Goal: Task Accomplishment & Management: Use online tool/utility

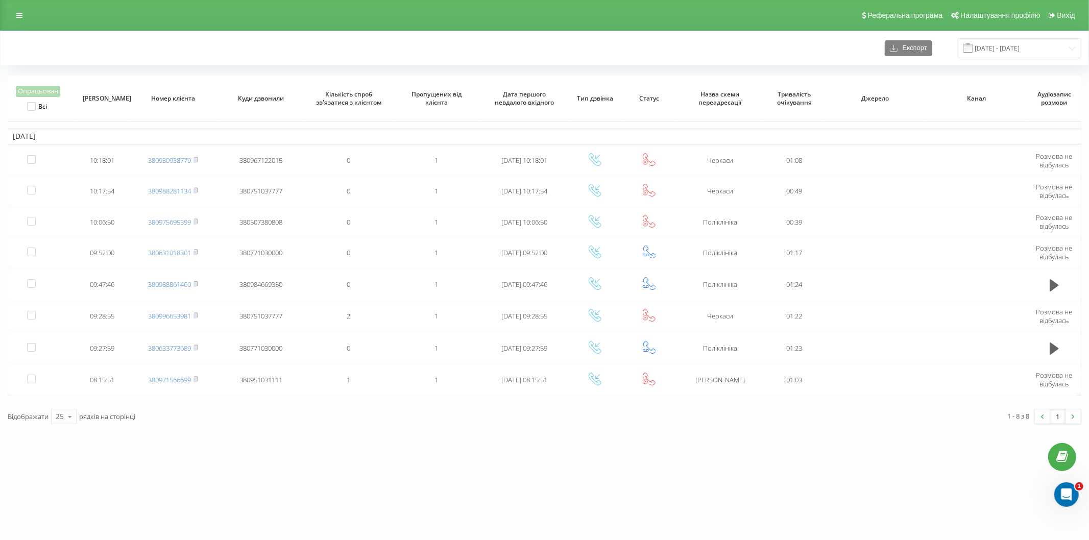
click at [371, 51] on div "Експорт 21.08.2025 - 21.08.2025" at bounding box center [545, 48] width 1074 height 20
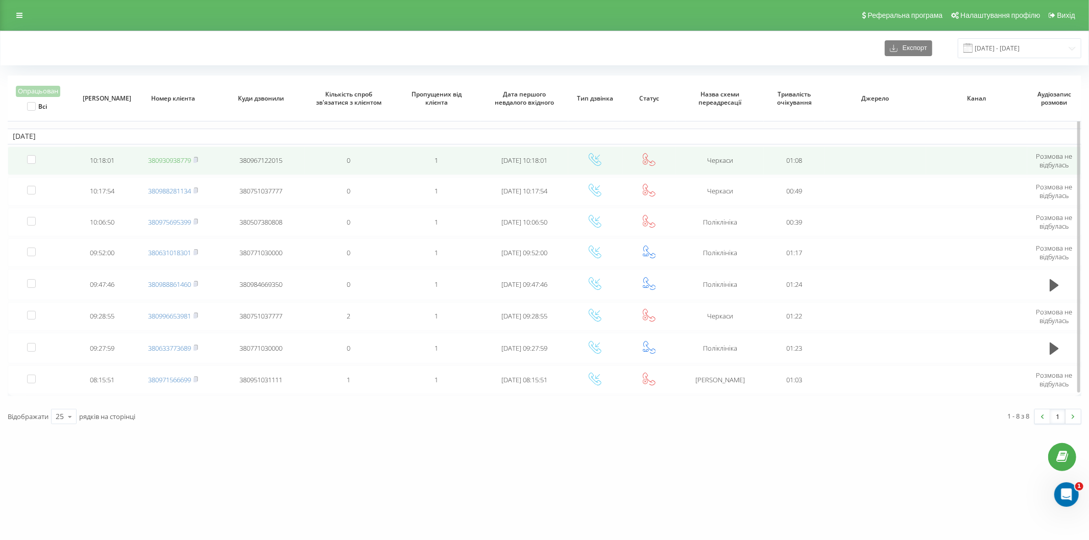
click at [182, 160] on link "380930938779" at bounding box center [169, 160] width 43 height 9
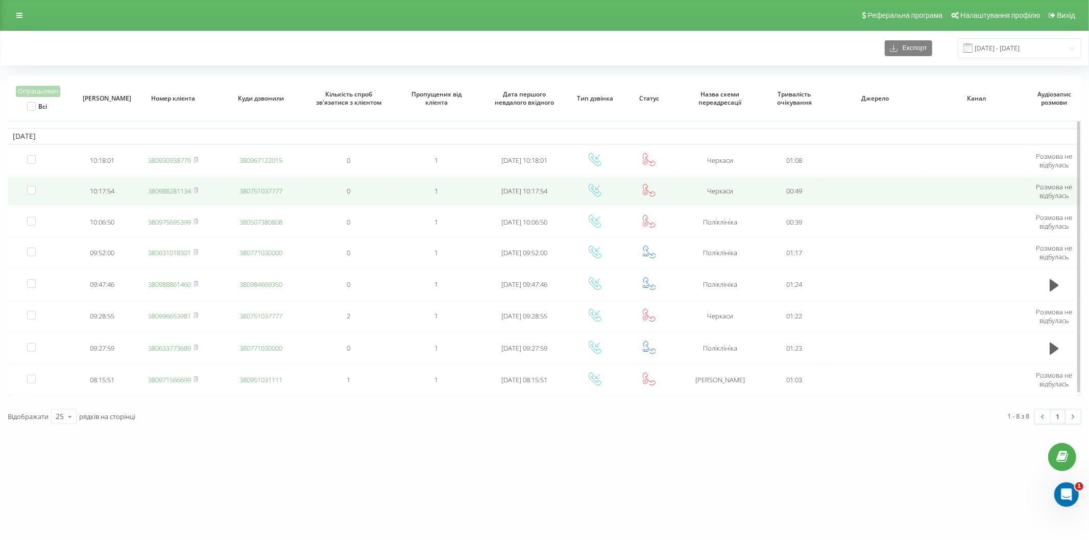
click at [188, 192] on link "380988281134" at bounding box center [169, 190] width 43 height 9
click at [180, 192] on link "380975695399" at bounding box center [169, 190] width 43 height 9
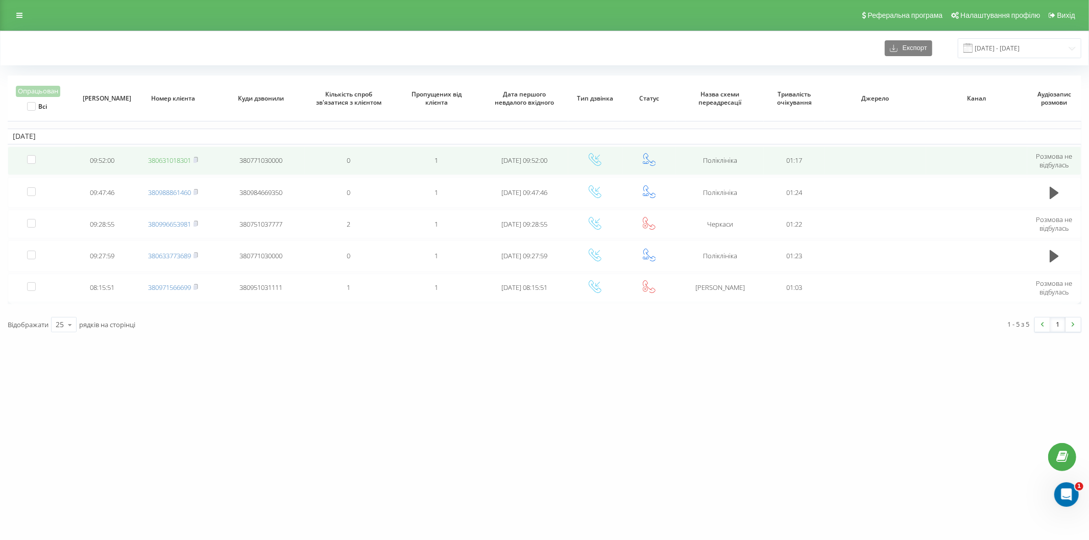
click at [179, 161] on link "380631018301" at bounding box center [169, 160] width 43 height 9
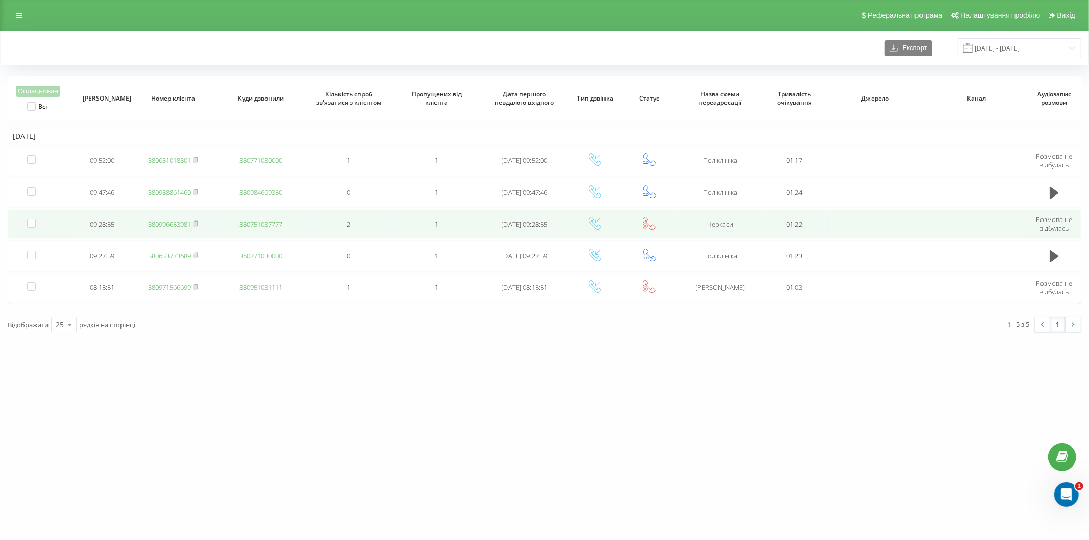
click at [182, 221] on link "380996653981" at bounding box center [169, 224] width 43 height 9
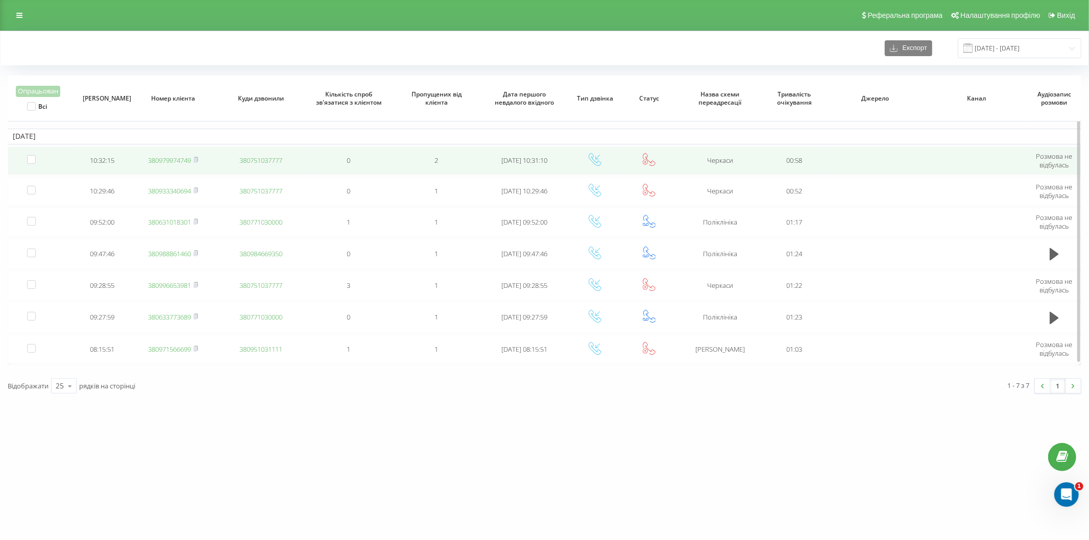
click at [164, 160] on link "380979974749" at bounding box center [169, 160] width 43 height 9
click at [161, 161] on link "380933340694" at bounding box center [169, 160] width 43 height 9
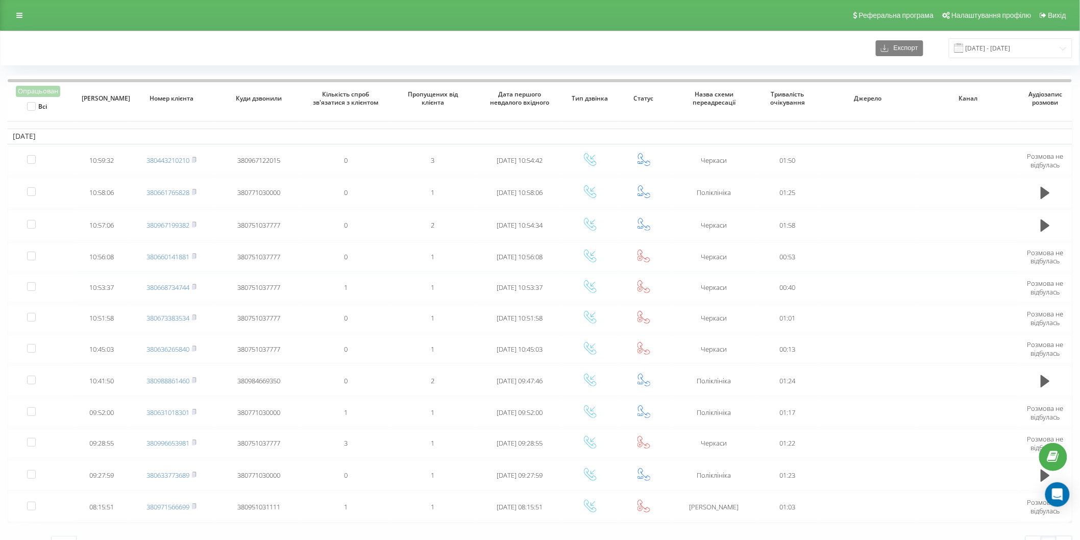
scroll to position [14, 0]
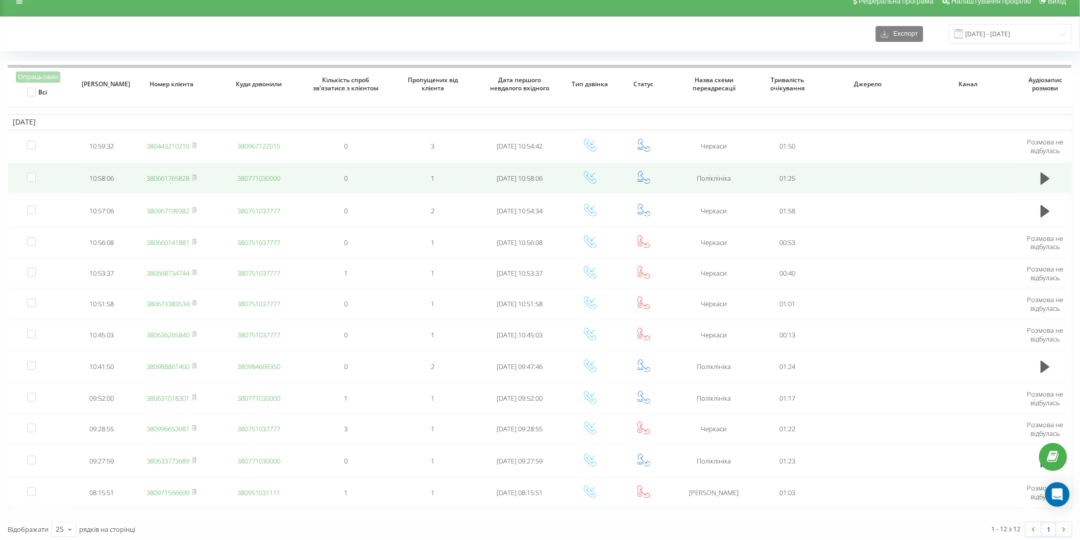
click at [173, 176] on link "380661765828" at bounding box center [168, 178] width 43 height 9
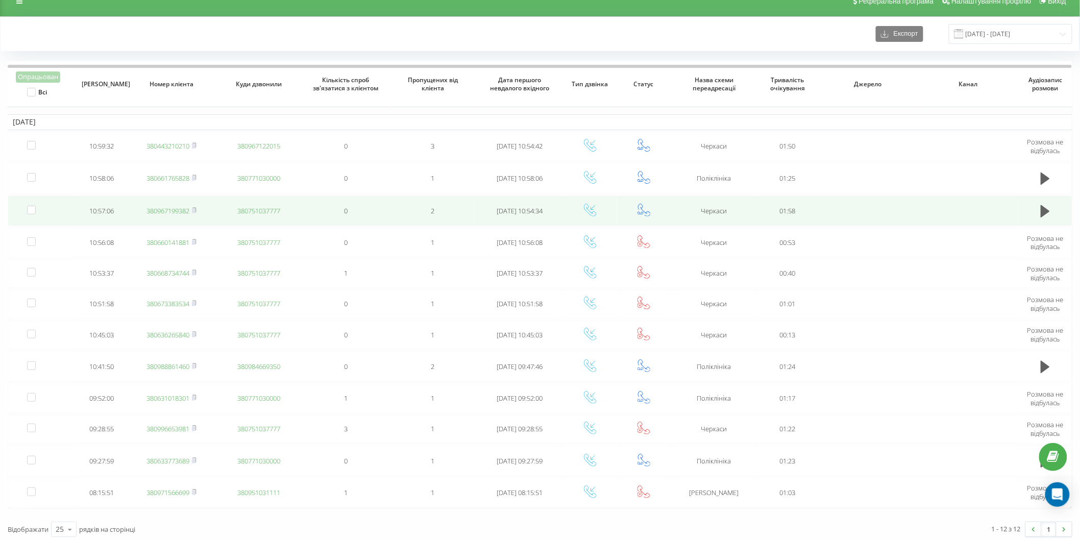
click at [165, 207] on link "380967199382" at bounding box center [168, 210] width 43 height 9
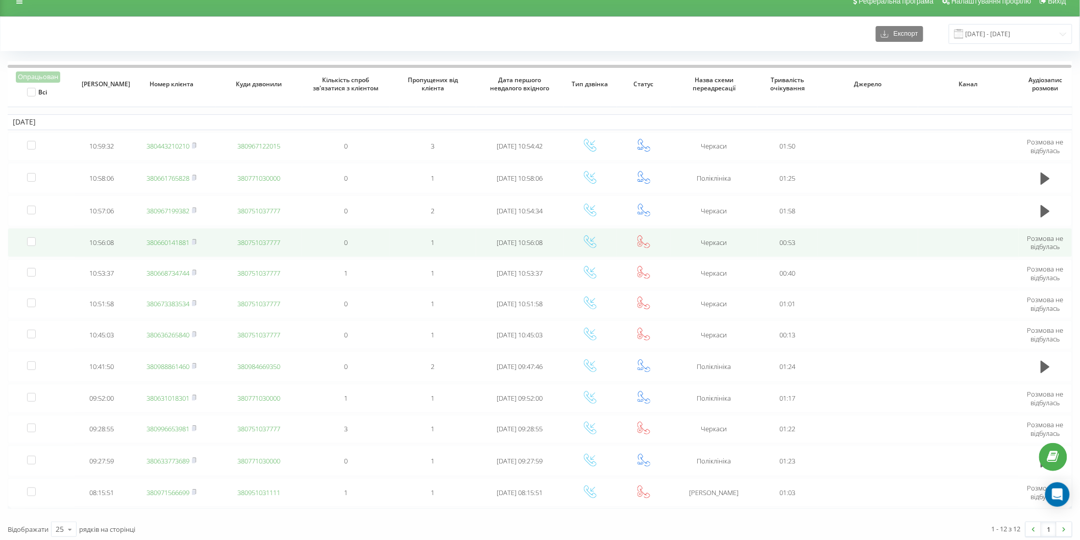
click at [179, 240] on link "380660141881" at bounding box center [168, 242] width 43 height 9
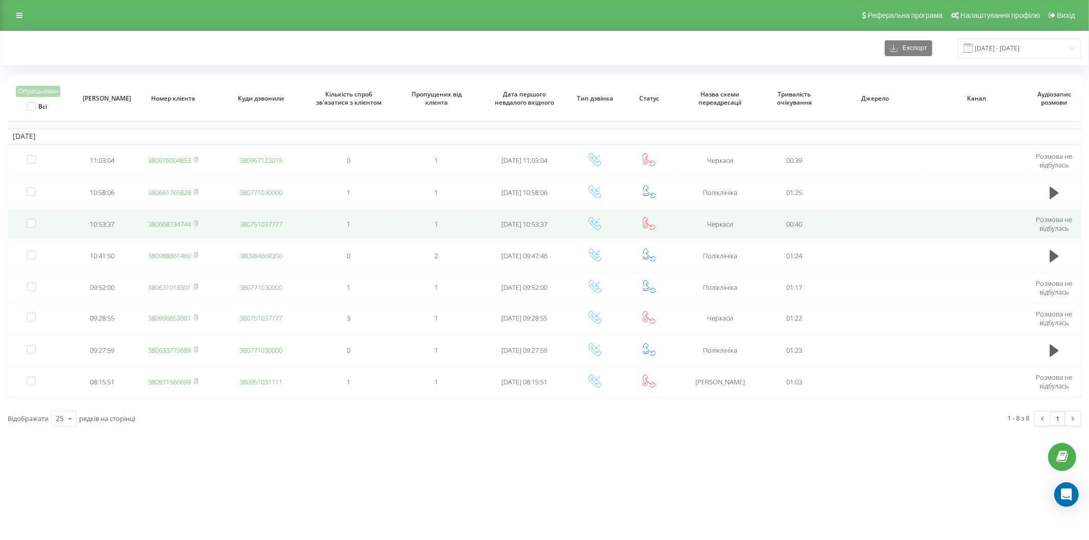
click at [182, 226] on link "380668734744" at bounding box center [169, 224] width 43 height 9
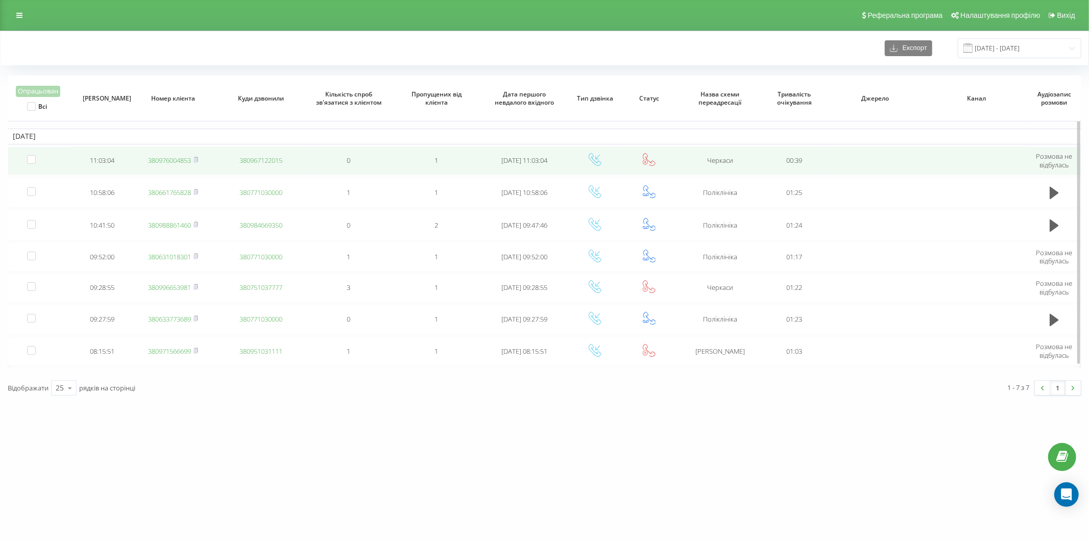
click at [178, 165] on td "380976004853" at bounding box center [173, 161] width 88 height 29
click at [177, 159] on link "380976004853" at bounding box center [169, 160] width 43 height 9
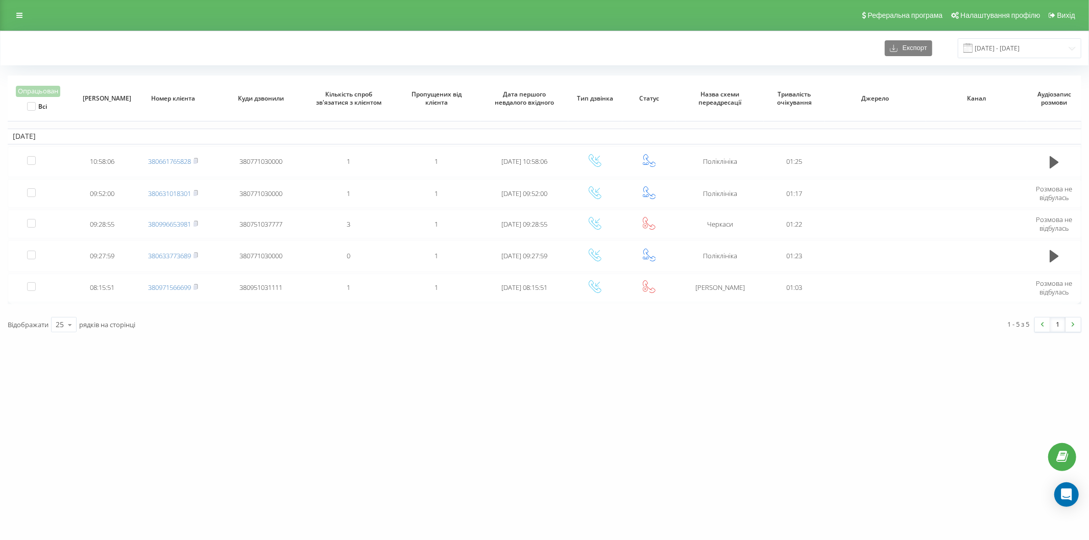
click at [300, 408] on div "[DOMAIN_NAME] Проекти [DOMAIN_NAME] Дашборд Центр звернень Журнал дзвінків Журн…" at bounding box center [544, 270] width 1089 height 540
click at [289, 450] on div "vashlikar.ck.ua Проекти vashlikar.ck.ua Дашборд Центр звернень Журнал дзвінків …" at bounding box center [544, 270] width 1089 height 540
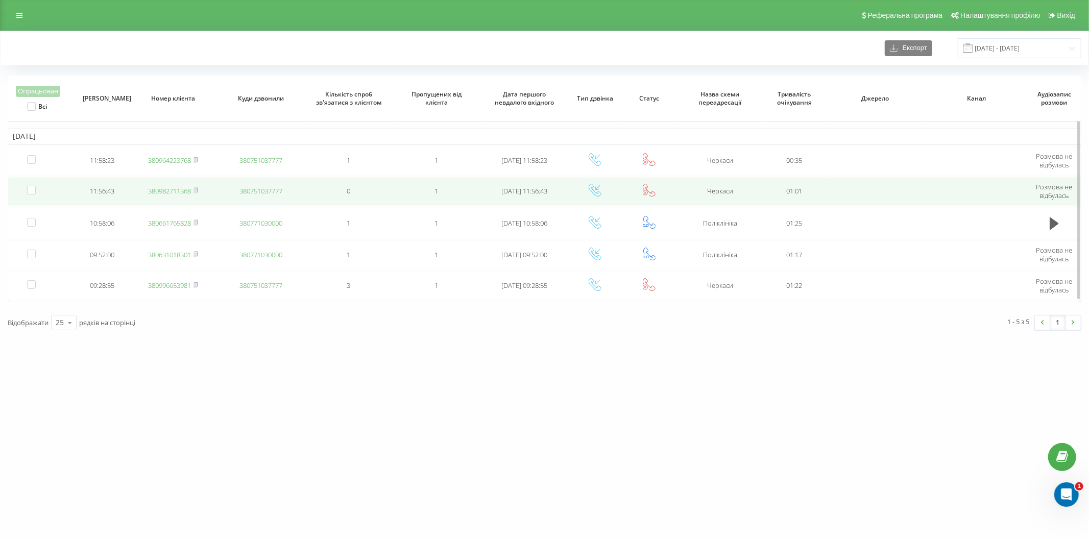
click at [168, 189] on link "380982711368" at bounding box center [169, 190] width 43 height 9
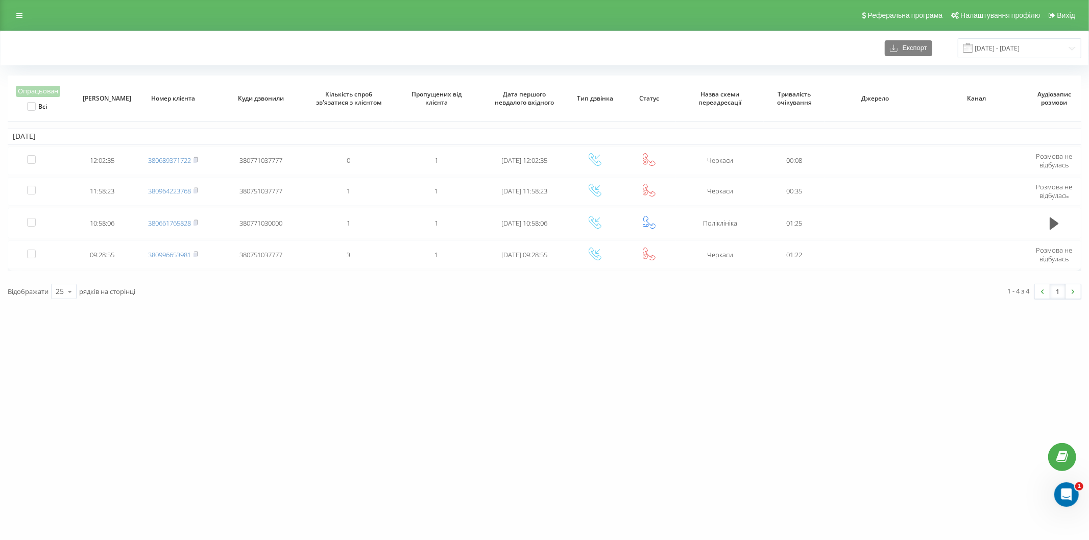
click at [410, 58] on div "Експорт [DATE] - [DATE]" at bounding box center [545, 48] width 1074 height 20
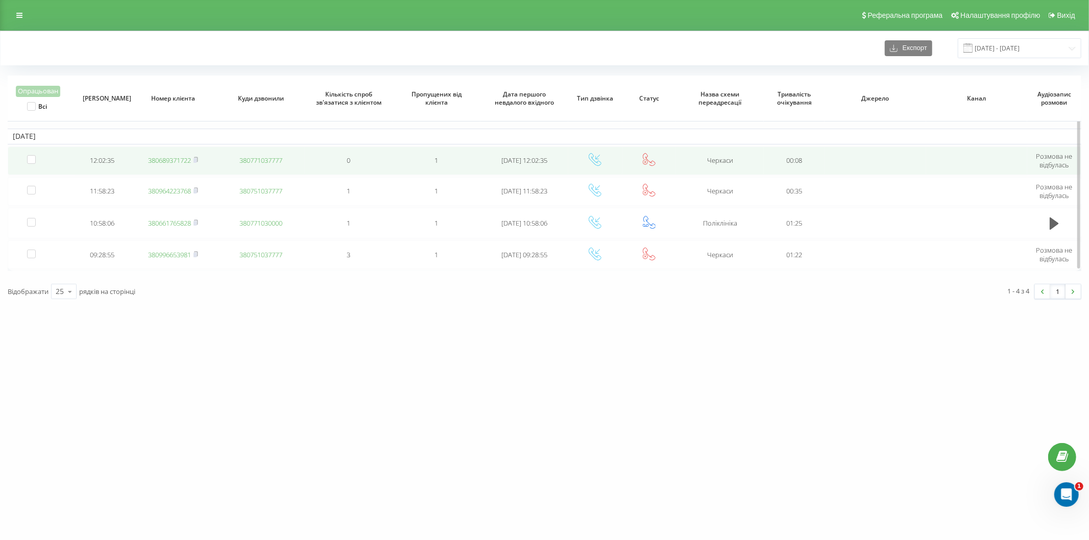
click at [186, 161] on link "380689371722" at bounding box center [169, 160] width 43 height 9
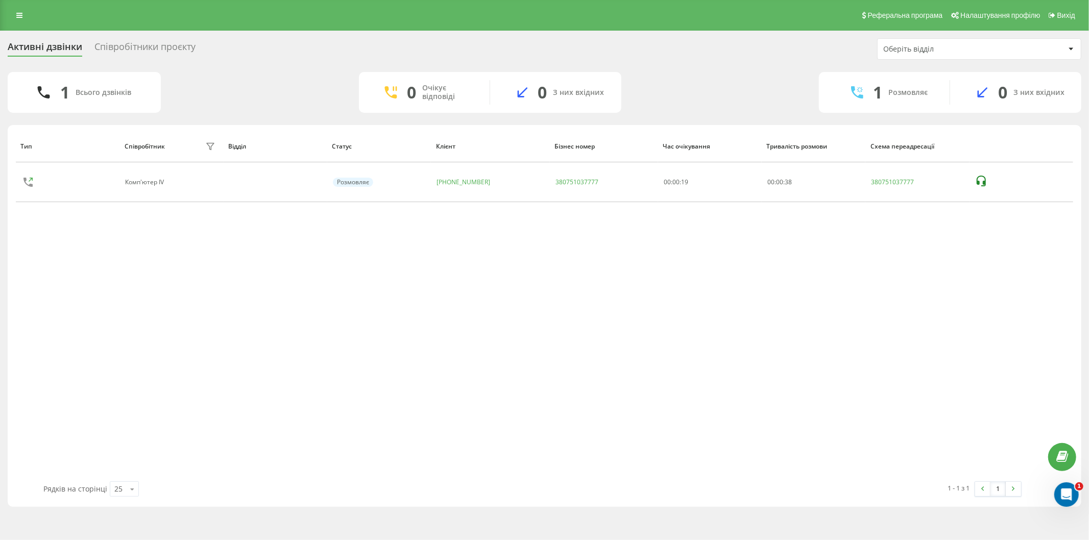
click at [6, 26] on div "Реферальна програма Налаштування профілю Вихід" at bounding box center [544, 15] width 1089 height 31
click at [11, 11] on link at bounding box center [19, 15] width 18 height 14
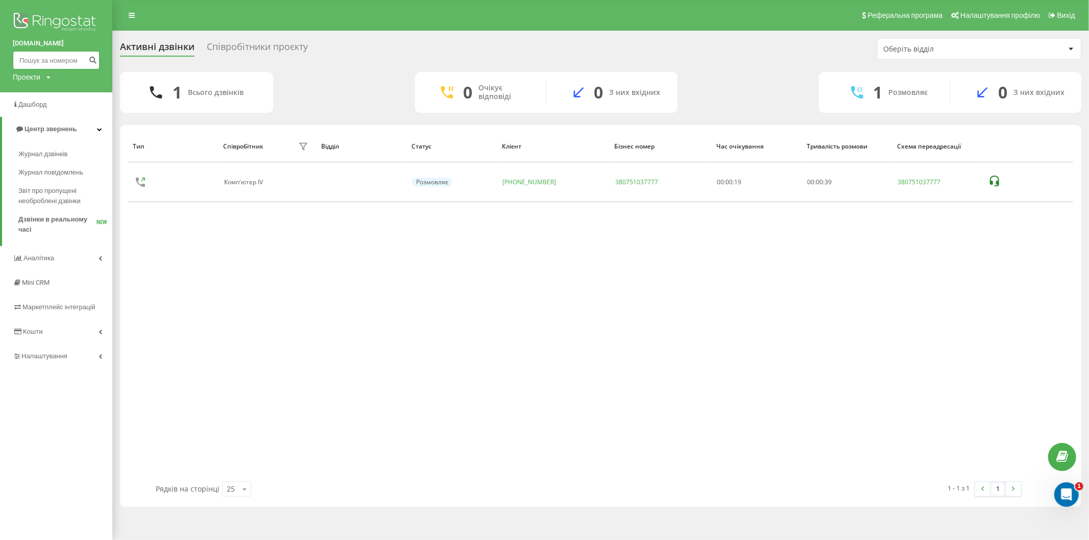
click at [40, 64] on input at bounding box center [56, 60] width 87 height 18
paste input "380978488993"
type input "380978488993"
click at [94, 54] on button "submit" at bounding box center [93, 60] width 14 height 18
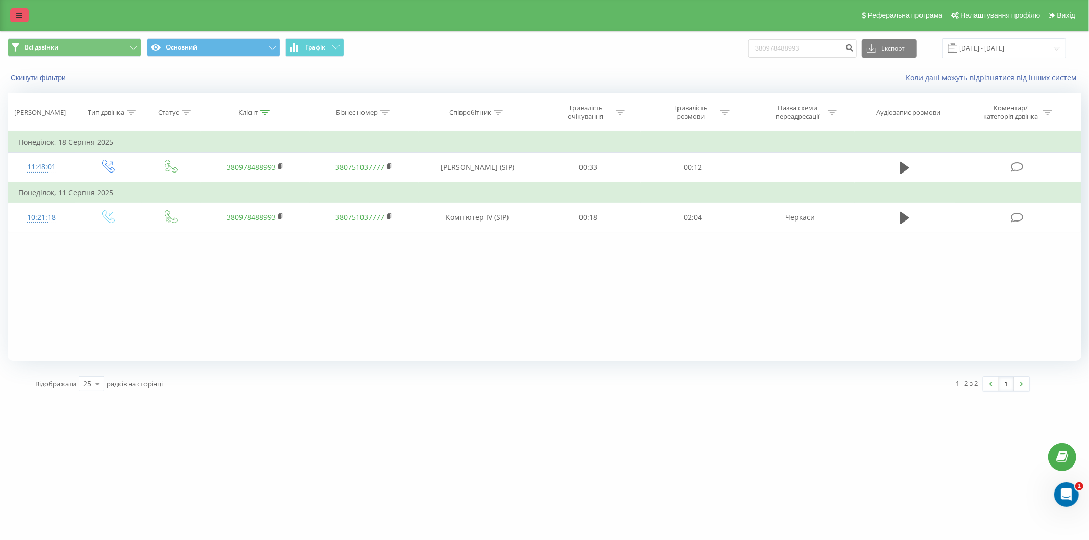
click at [20, 13] on icon at bounding box center [19, 15] width 6 height 7
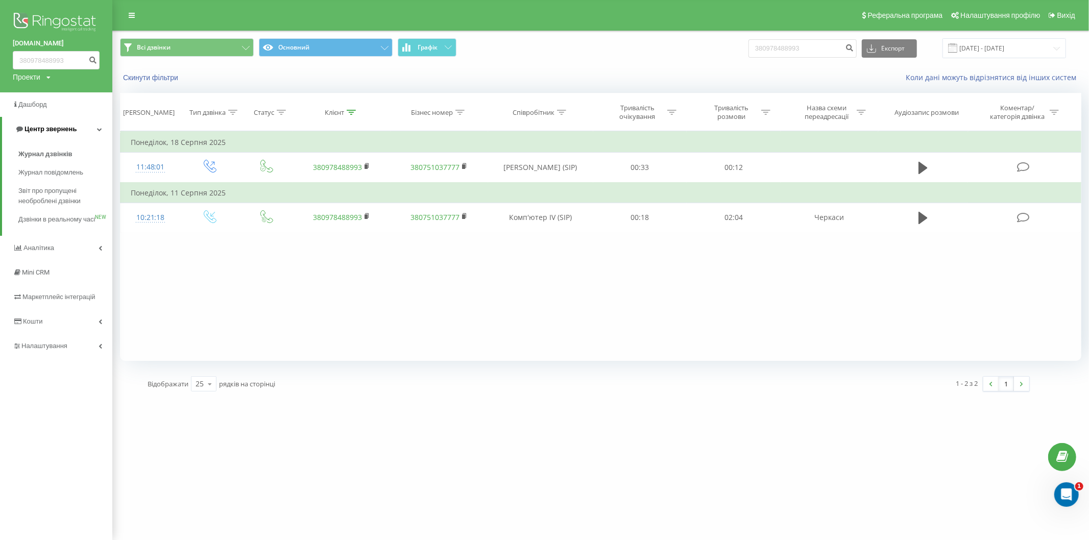
click at [87, 120] on link "Центр звернень" at bounding box center [57, 129] width 110 height 25
click at [72, 112] on link "Дашборд" at bounding box center [56, 104] width 112 height 25
click at [69, 123] on link "Центр звернень" at bounding box center [56, 129] width 112 height 25
click at [61, 221] on span "Дзвінки в реальному часі" at bounding box center [57, 224] width 78 height 20
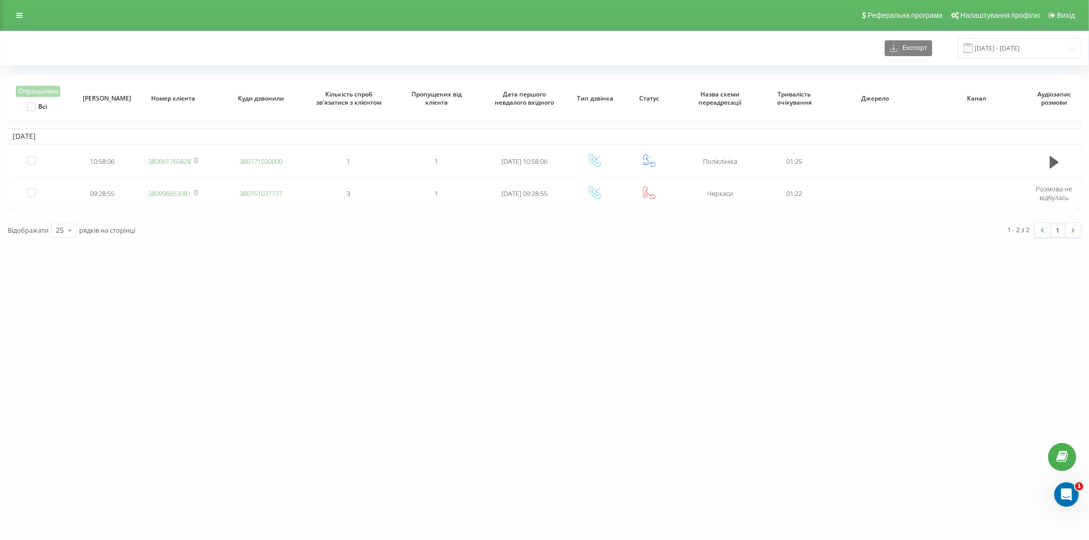
click at [72, 370] on div "[DOMAIN_NAME] Проекти [DOMAIN_NAME] Дашборд Центр звернень Журнал дзвінків Журн…" at bounding box center [544, 270] width 1089 height 540
